Goal: Find specific page/section: Find specific page/section

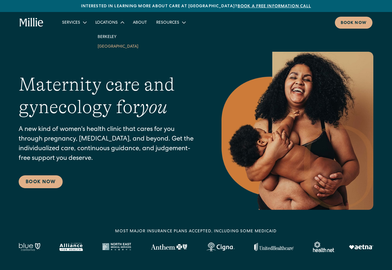
click at [108, 46] on link "[GEOGRAPHIC_DATA]" at bounding box center [118, 46] width 50 height 10
click at [147, 22] on link "About" at bounding box center [139, 23] width 23 height 10
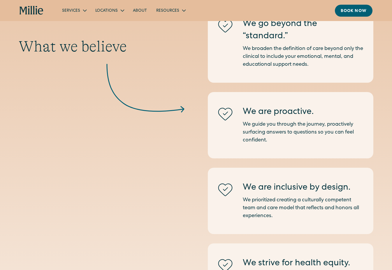
scroll to position [221, 0]
